Goal: Find specific page/section: Find specific page/section

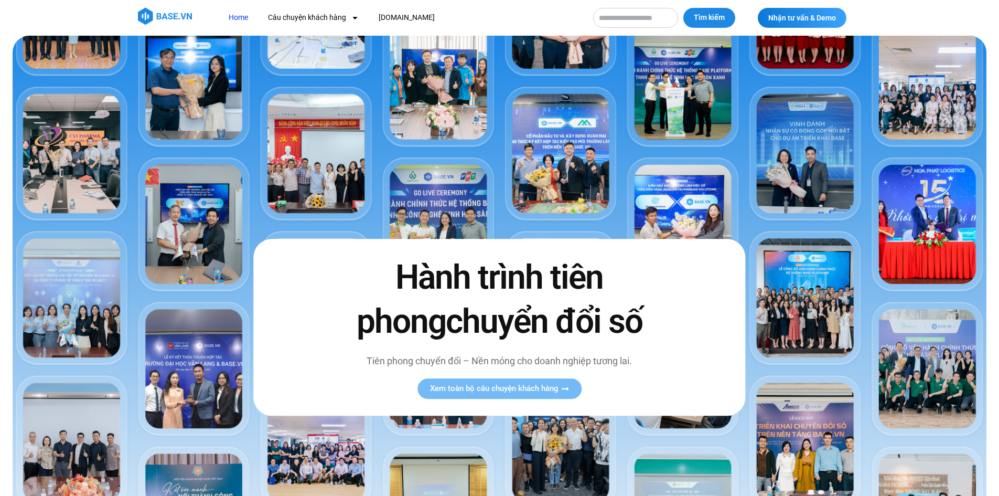
click at [718, 19] on span "Tìm kiếm" at bounding box center [709, 18] width 31 height 10
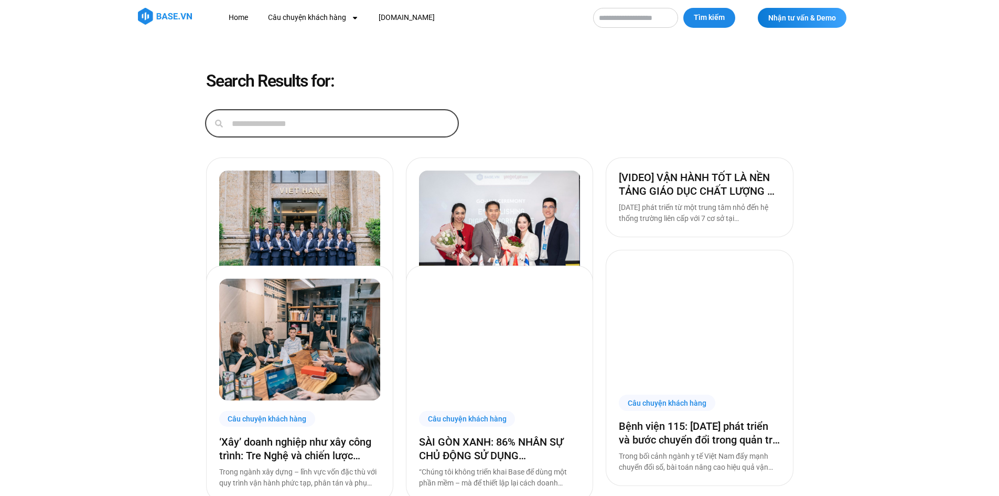
click at [361, 127] on input "Tìm kiếm" at bounding box center [340, 123] width 234 height 25
click at [379, 124] on input "Tìm kiếm" at bounding box center [340, 123] width 234 height 25
type input "***"
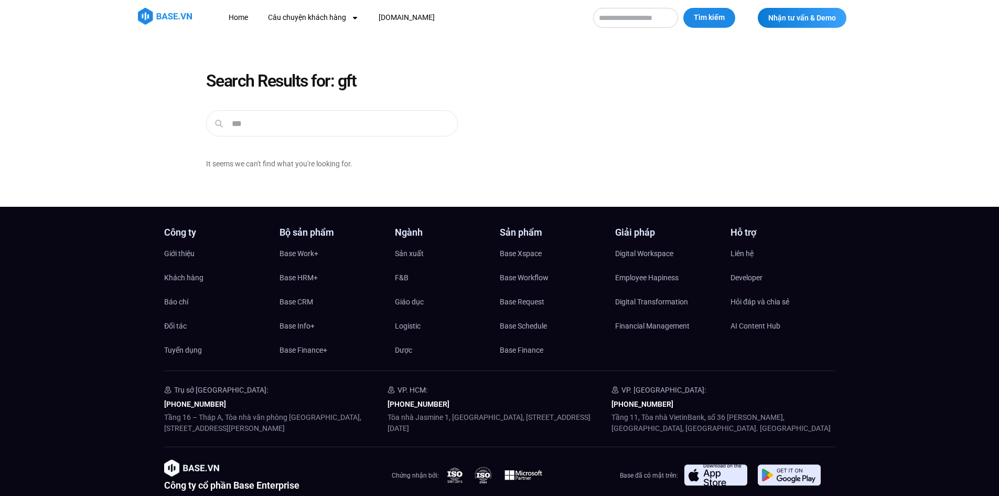
click at [179, 22] on img at bounding box center [165, 16] width 54 height 17
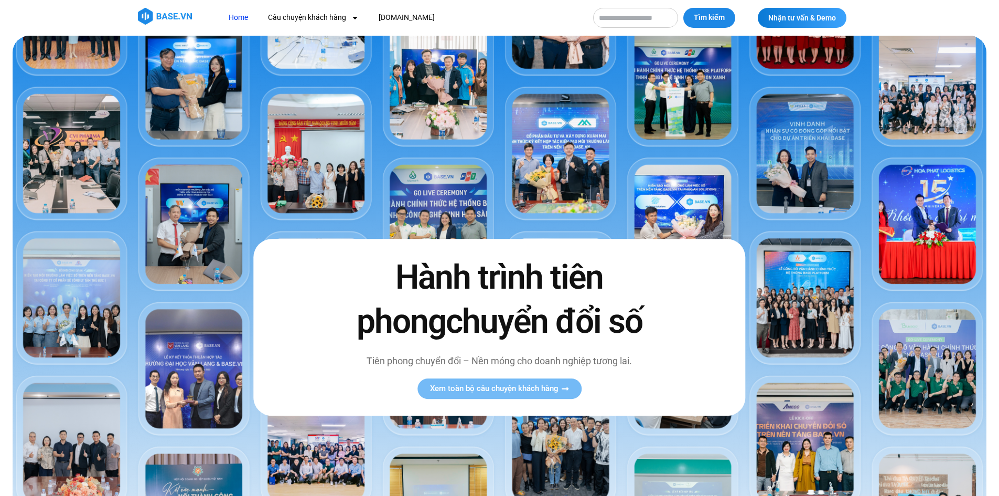
click at [177, 8] on img at bounding box center [165, 16] width 54 height 17
